Goal: Task Accomplishment & Management: Manage account settings

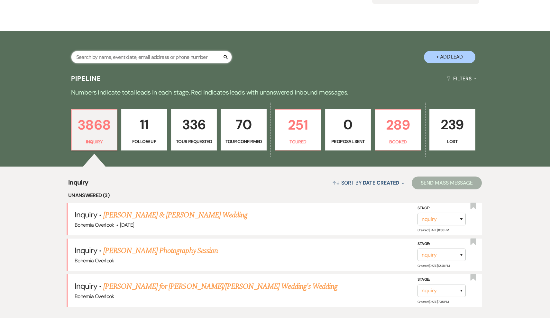
click at [198, 56] on input "text" at bounding box center [151, 57] width 161 height 13
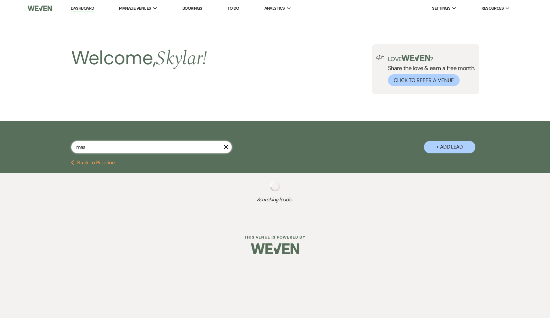
type input "masy"
select select "2"
select select "4"
select select "5"
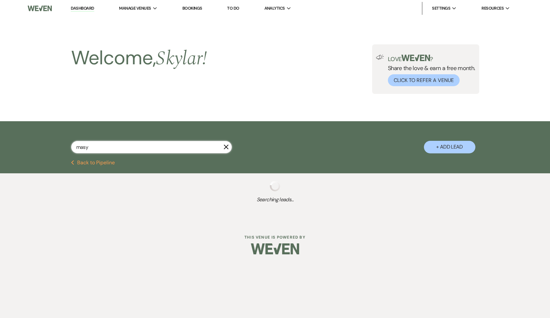
select select "8"
select select "6"
select select "8"
select select "6"
select select "8"
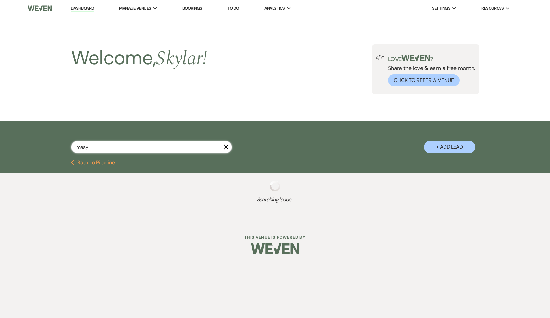
select select "5"
select select "8"
select select "6"
select select "4"
select select "8"
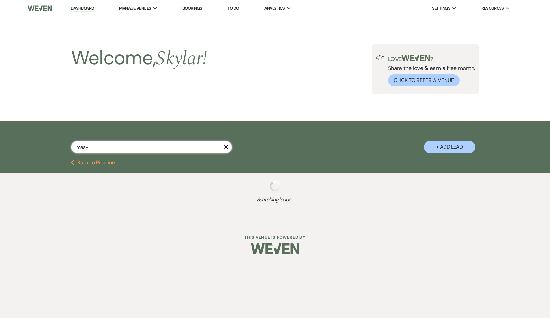
select select "5"
select select "4"
select select "2"
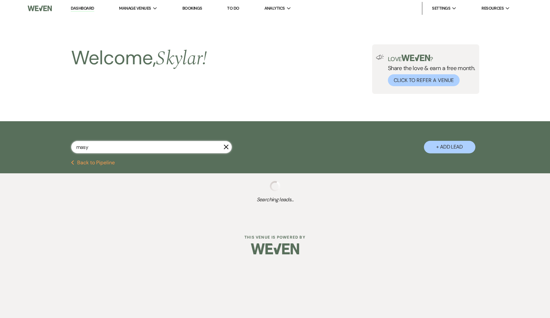
select select "5"
select select "2"
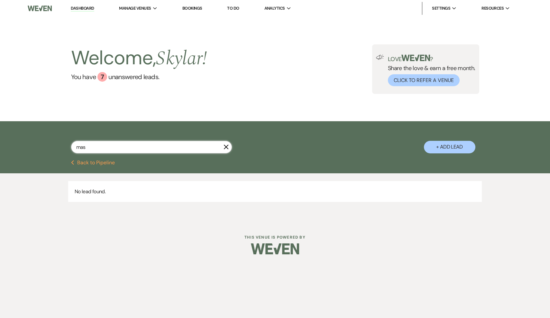
type input "mast"
select select "2"
select select "4"
select select "5"
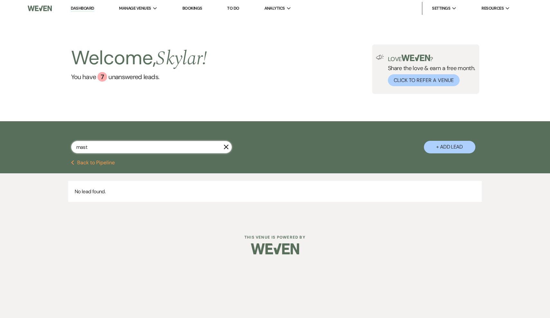
select select "8"
select select "6"
select select "8"
select select "6"
select select "8"
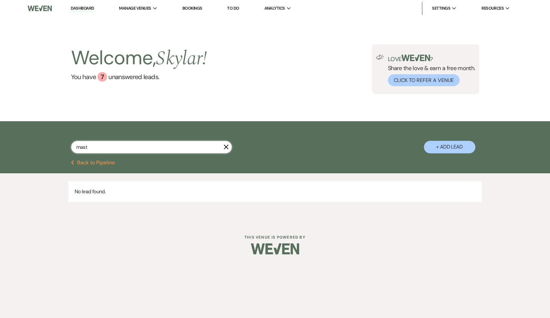
select select "5"
select select "8"
select select "6"
select select "4"
select select "8"
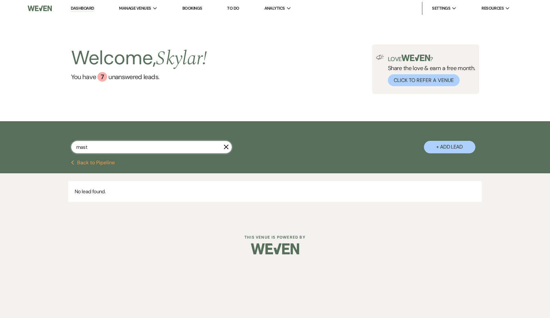
select select "5"
select select "4"
select select "2"
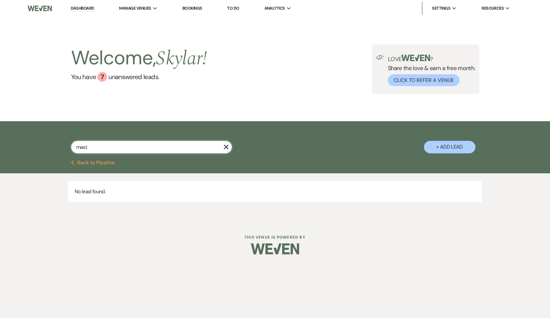
select select "5"
select select "2"
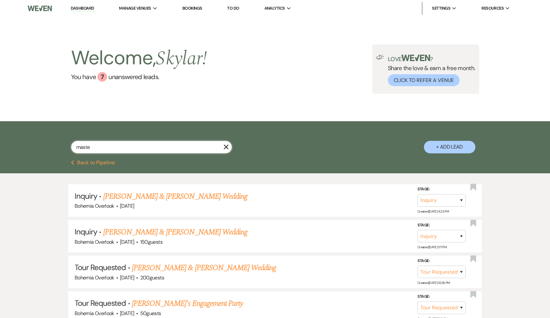
type input "master"
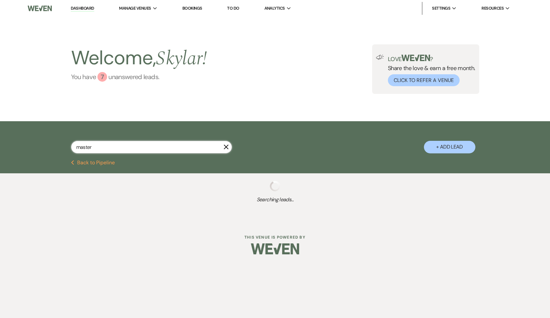
select select "2"
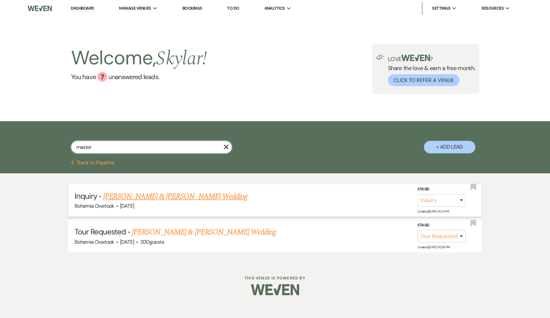
type input "master"
click at [188, 197] on link "[PERSON_NAME] & [PERSON_NAME] Wedding" at bounding box center [175, 197] width 144 height 12
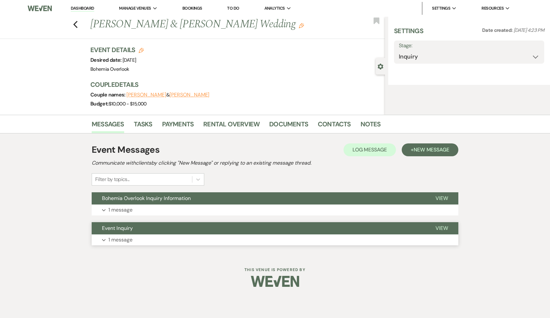
select select "5"
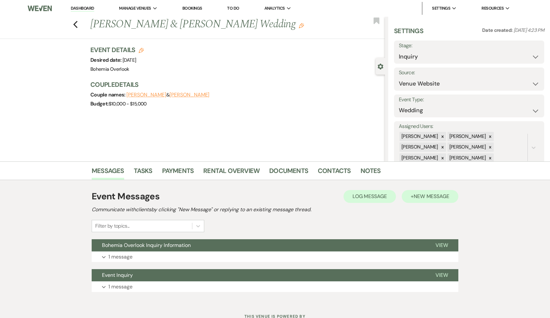
click at [437, 199] on span "New Message" at bounding box center [432, 196] width 36 height 7
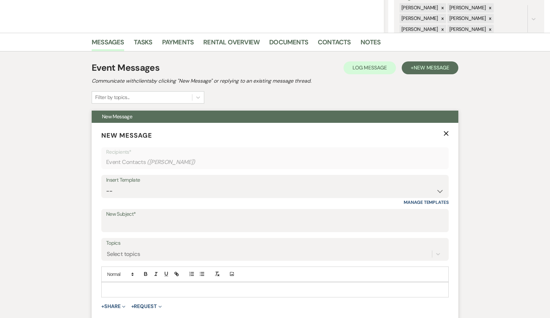
scroll to position [132, 0]
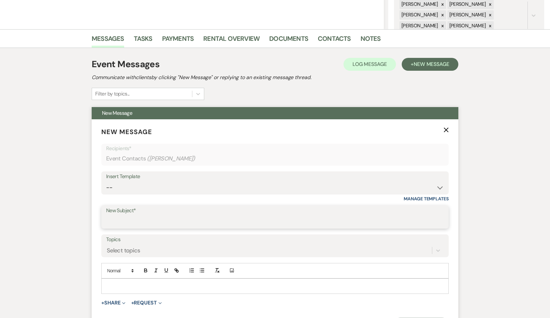
click at [137, 217] on input "New Subject*" at bounding box center [275, 222] width 338 height 13
type input "t"
type input "Tour Confirmation"
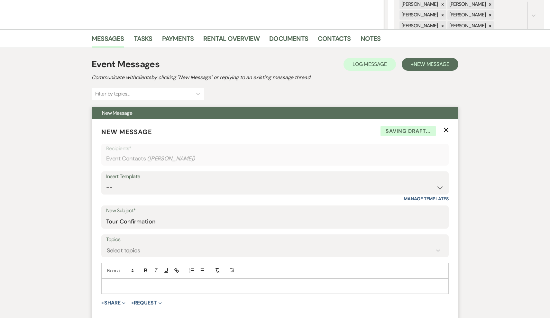
click at [220, 283] on p at bounding box center [274, 286] width 337 height 7
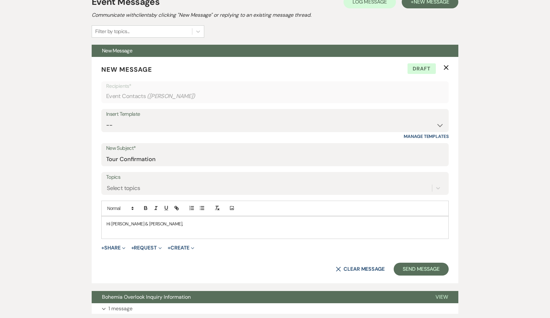
scroll to position [226, 0]
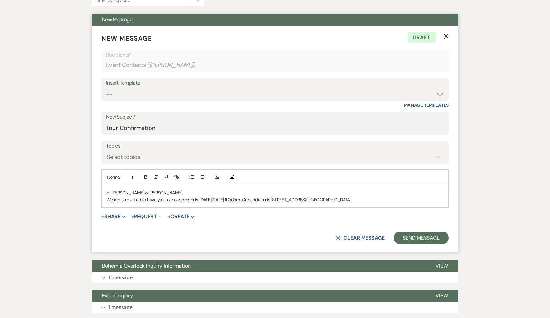
drag, startPoint x: 383, startPoint y: 198, endPoint x: 307, endPoint y: 196, distance: 76.3
click at [307, 196] on p "We are so excited to have you tour our property [DATE][DATE] 11:00am. Our addre…" at bounding box center [274, 199] width 337 height 7
click at [386, 196] on p "We are so excited to have you tour our property [DATE][DATE] 11:00am. Our addre…" at bounding box center [274, 199] width 337 height 7
drag, startPoint x: 199, startPoint y: 199, endPoint x: 175, endPoint y: 196, distance: 24.4
click at [175, 196] on p "We are so excited to have you tour our property [DATE][DATE] 11:00am. Our addre…" at bounding box center [274, 199] width 337 height 7
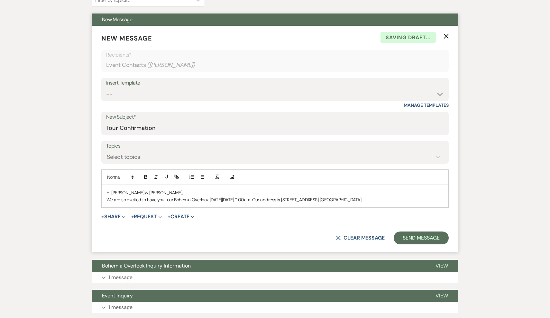
click at [421, 198] on p "We are so excited to have you tour Bohemia Overlook [DATE][DATE] 11:00am. Our a…" at bounding box center [274, 199] width 337 height 7
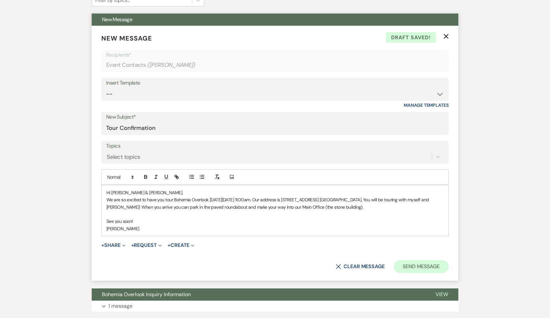
click at [428, 266] on button "Send Message" at bounding box center [421, 266] width 55 height 13
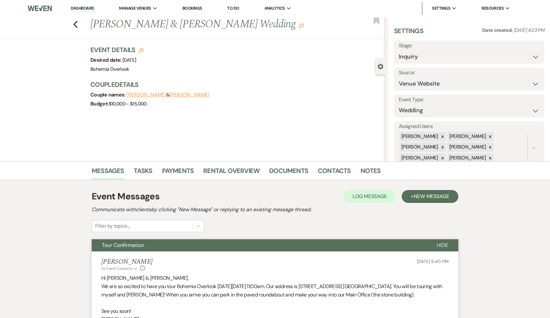
scroll to position [0, 0]
click at [76, 22] on use "button" at bounding box center [75, 24] width 4 height 7
select select "2"
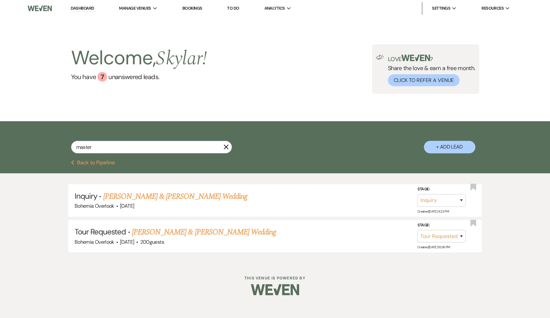
click at [88, 6] on link "Dashboard" at bounding box center [82, 8] width 23 height 6
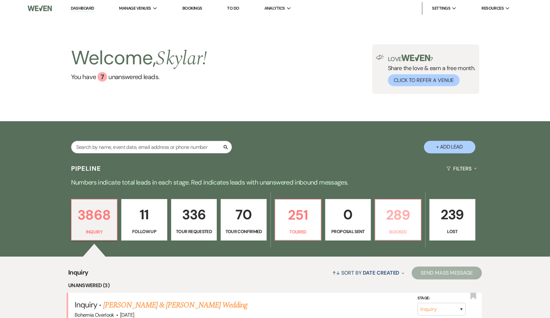
click at [400, 226] on link "289 Booked" at bounding box center [398, 220] width 47 height 42
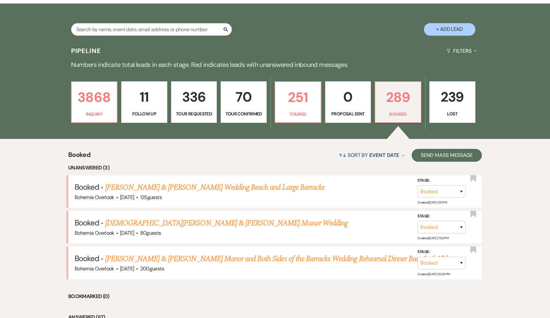
scroll to position [122, 0]
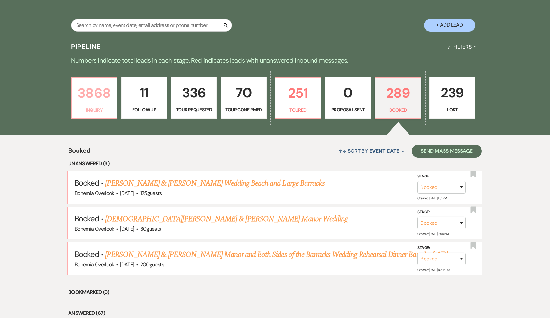
click at [92, 103] on p "3868" at bounding box center [95, 93] width 38 height 22
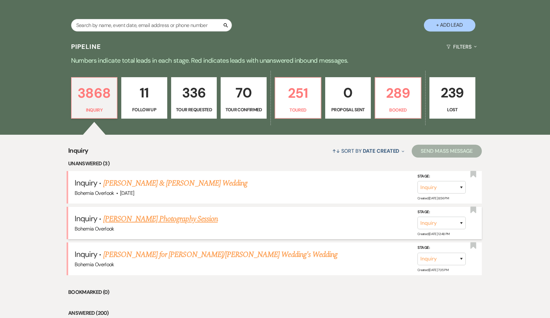
click at [166, 219] on link "[PERSON_NAME] Photography Session" at bounding box center [160, 219] width 115 height 12
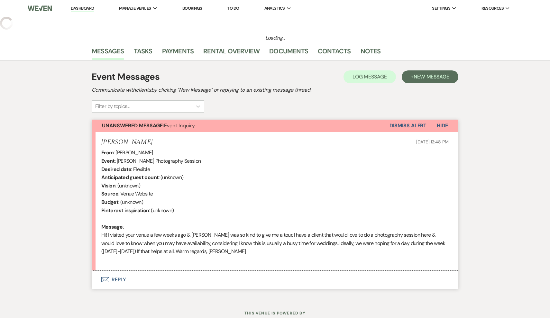
select select "5"
select select "13"
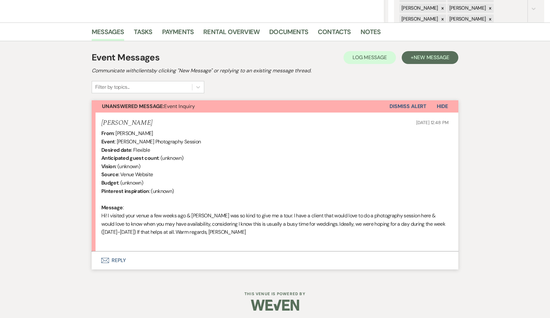
scroll to position [138, 0]
click at [120, 258] on button "Envelope Reply" at bounding box center [275, 261] width 367 height 18
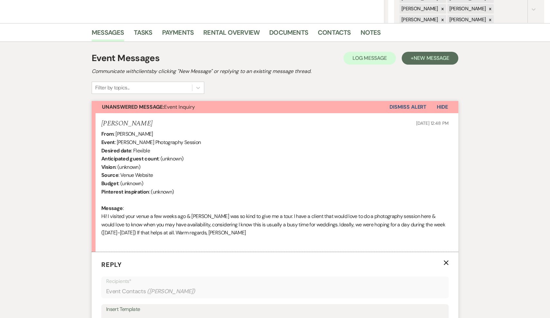
scroll to position [317, 0]
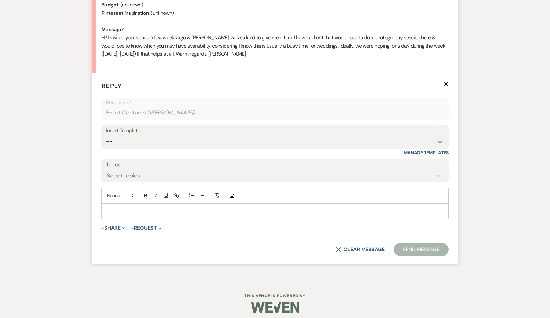
click at [177, 210] on p at bounding box center [274, 211] width 337 height 7
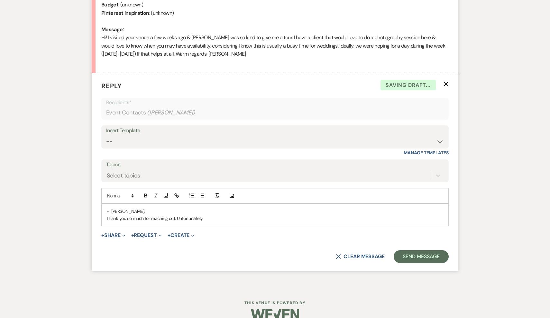
drag, startPoint x: 177, startPoint y: 210, endPoint x: 234, endPoint y: 46, distance: 173.3
click at [235, 46] on div "From : [PERSON_NAME] Event : [PERSON_NAME] Photography Session Desired date : F…" at bounding box center [274, 8] width 347 height 115
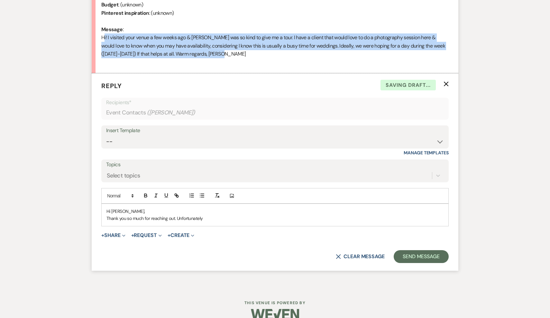
drag, startPoint x: 232, startPoint y: 50, endPoint x: 100, endPoint y: 36, distance: 132.6
click at [100, 36] on li "[PERSON_NAME] [DATE] 12:48 PM From : [PERSON_NAME] Event : [PERSON_NAME] Photog…" at bounding box center [275, 3] width 367 height 139
copy div "Hi! I visited your venue a few weeks ago & [PERSON_NAME] was so kind to give me…"
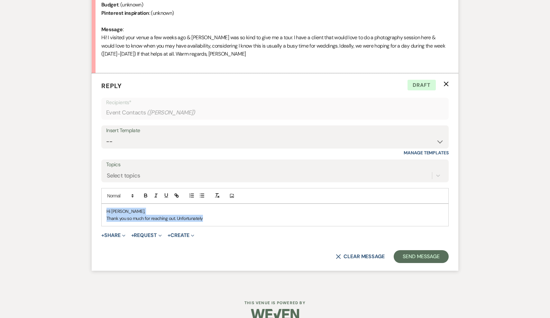
drag, startPoint x: 211, startPoint y: 219, endPoint x: 96, endPoint y: 196, distance: 117.9
click at [96, 196] on form "Reply X Draft Recipients* Event Contacts ( [PERSON_NAME] ) Insert Template -- W…" at bounding box center [275, 172] width 367 height 198
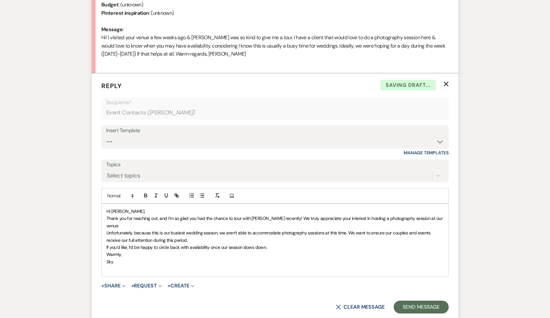
click at [126, 251] on p "Warmly," at bounding box center [274, 254] width 337 height 7
click at [212, 231] on p "Unfortunately, because this is our busiest wedding season, we aren’t able to ac…" at bounding box center [274, 236] width 337 height 14
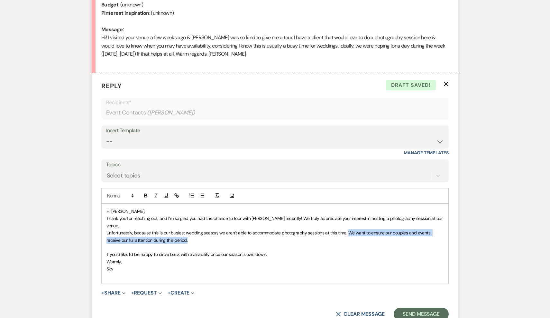
drag, startPoint x: 200, startPoint y: 228, endPoint x: 348, endPoint y: 219, distance: 148.9
click at [348, 229] on p "Unfortunately, because this is our busiest wedding season, we aren’t able to ac…" at bounding box center [274, 236] width 337 height 14
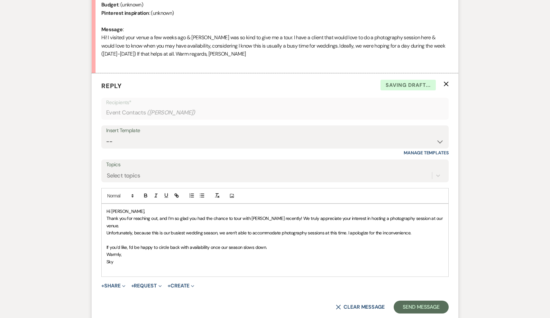
click at [130, 262] on div "Hi [PERSON_NAME], Thank you for reaching out, and I’m so glad you had the chanc…" at bounding box center [275, 240] width 347 height 73
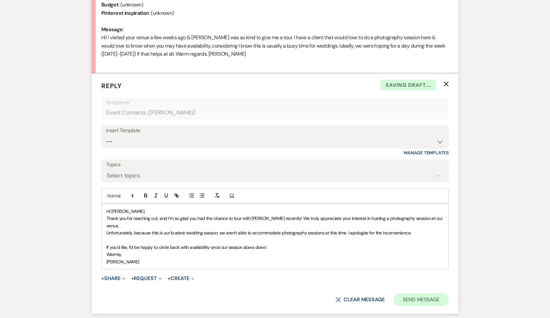
click at [411, 293] on button "Send Message" at bounding box center [421, 299] width 55 height 13
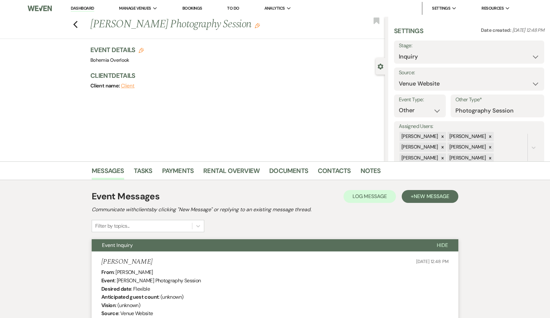
scroll to position [0, 0]
click at [76, 25] on icon "Previous" at bounding box center [75, 25] width 5 height 8
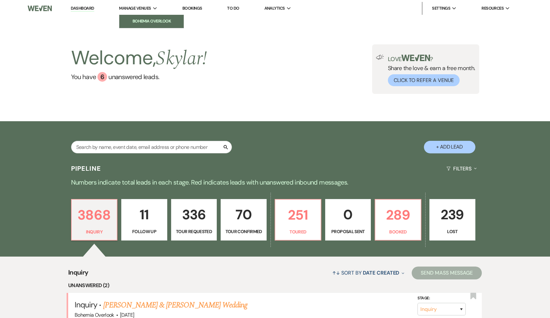
click at [145, 23] on li "Bohemia Overlook" at bounding box center [152, 21] width 58 height 6
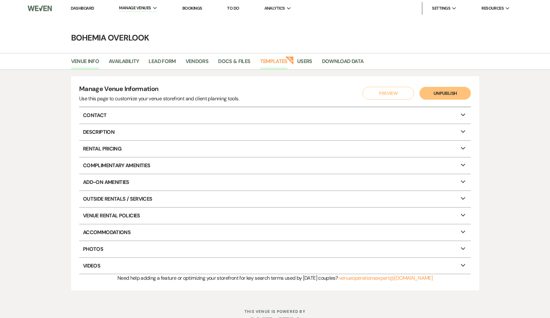
click at [264, 58] on link "Templates" at bounding box center [273, 63] width 27 height 12
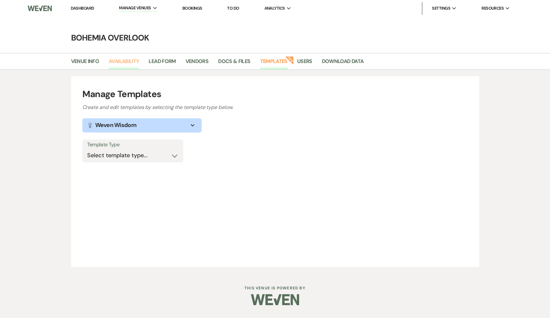
click at [133, 59] on link "Availability" at bounding box center [124, 63] width 30 height 12
select select "3"
select select "2026"
